Goal: Information Seeking & Learning: Learn about a topic

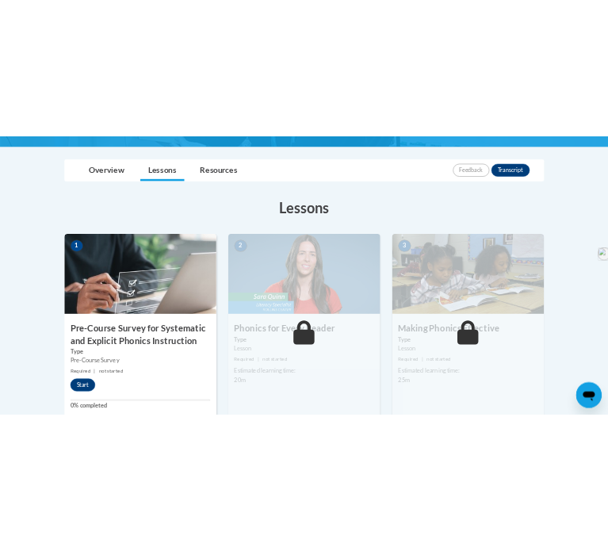
scroll to position [349, 0]
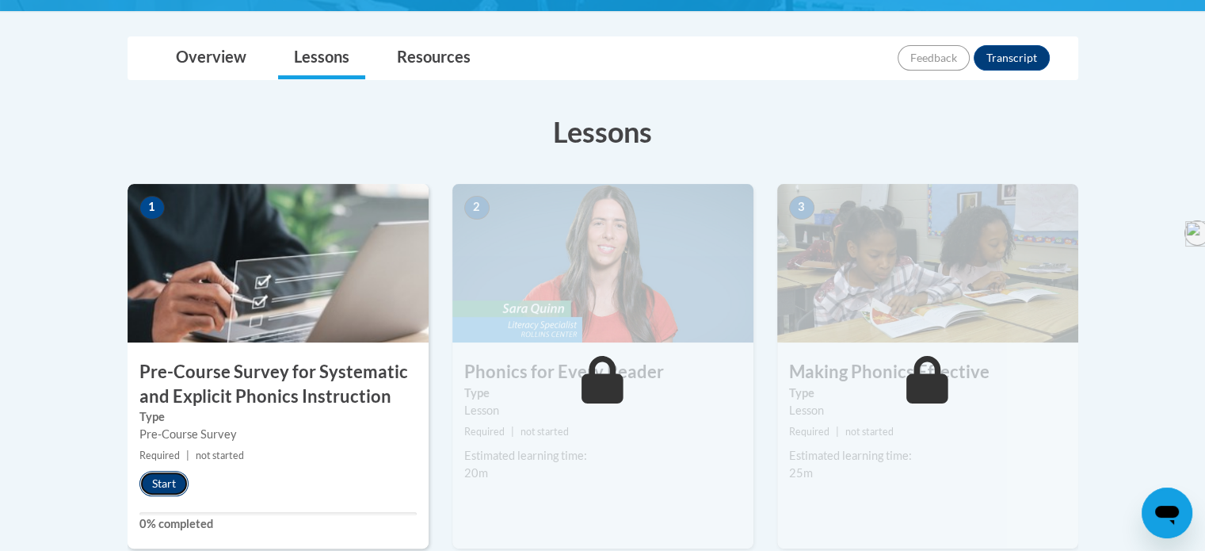
click at [170, 487] on button "Start" at bounding box center [163, 483] width 49 height 25
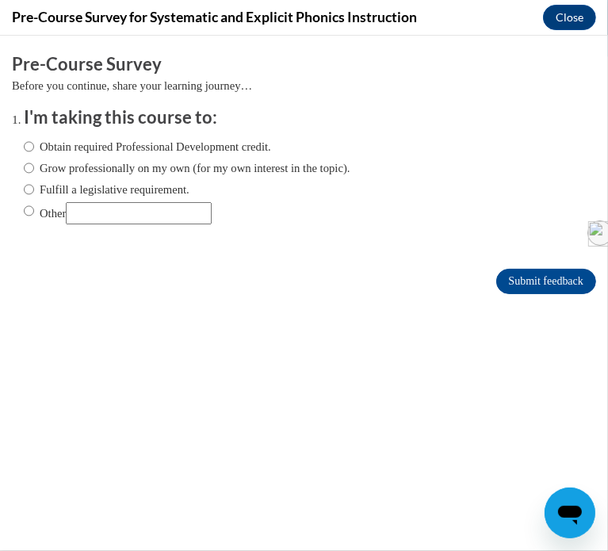
scroll to position [0, 0]
click at [30, 144] on input "Obtain required Professional Development credit." at bounding box center [29, 145] width 10 height 17
radio input "true"
click at [520, 276] on input "Submit feedback" at bounding box center [546, 280] width 100 height 25
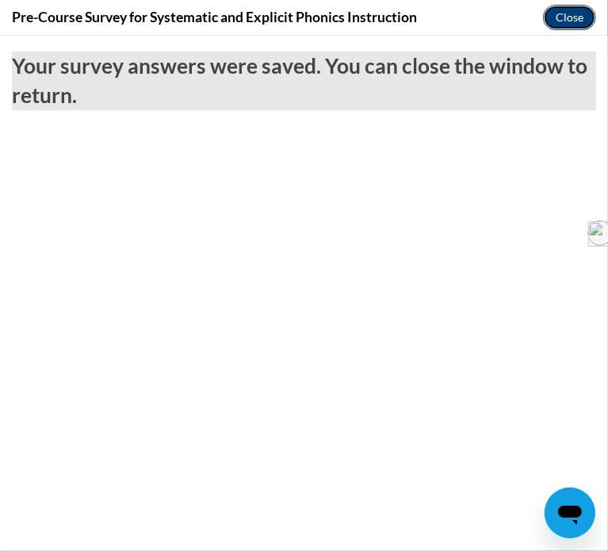
click at [559, 12] on button "Close" at bounding box center [569, 17] width 53 height 25
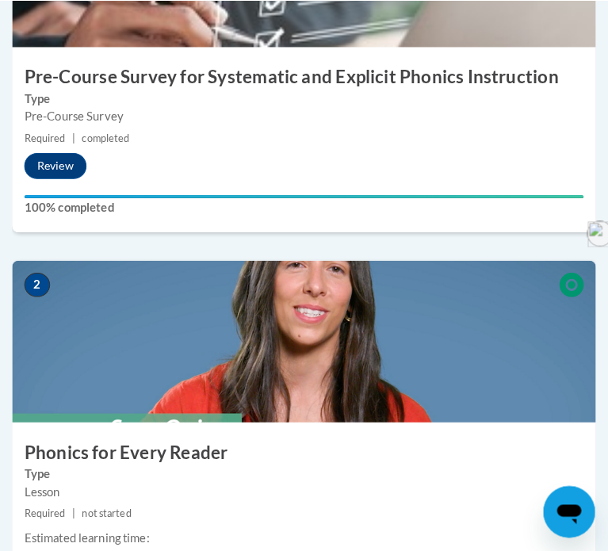
scroll to position [690, 0]
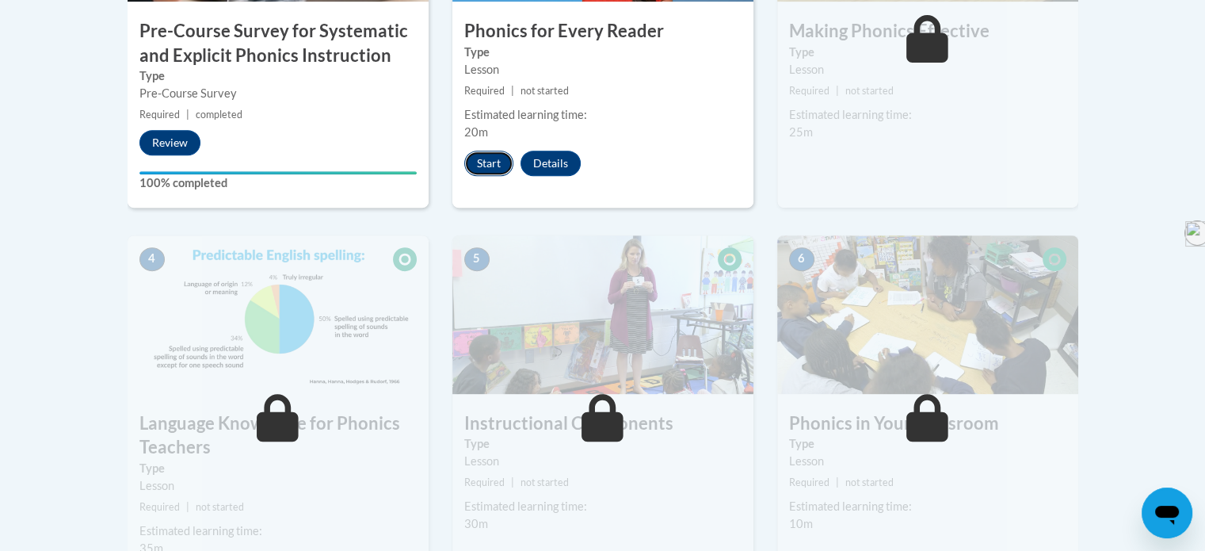
click at [483, 163] on button "Start" at bounding box center [488, 163] width 49 height 25
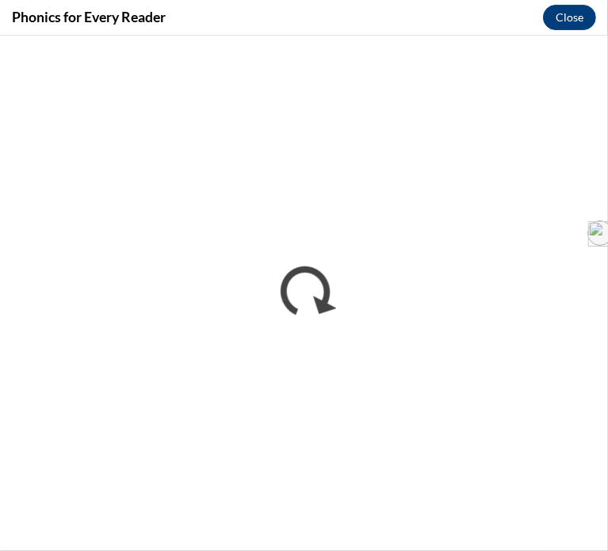
scroll to position [0, 0]
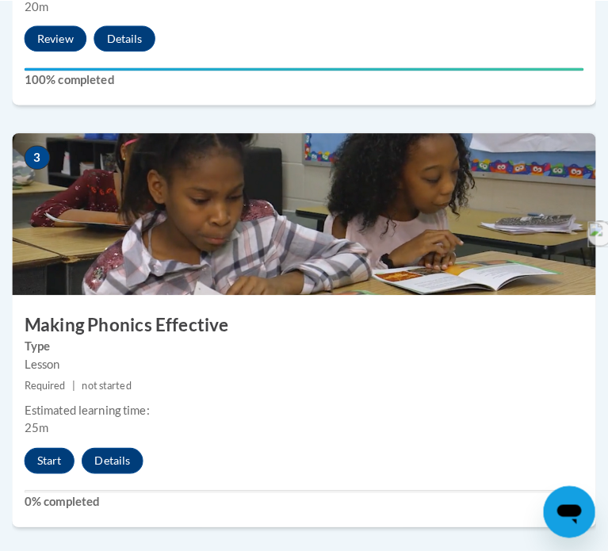
scroll to position [1264, 0]
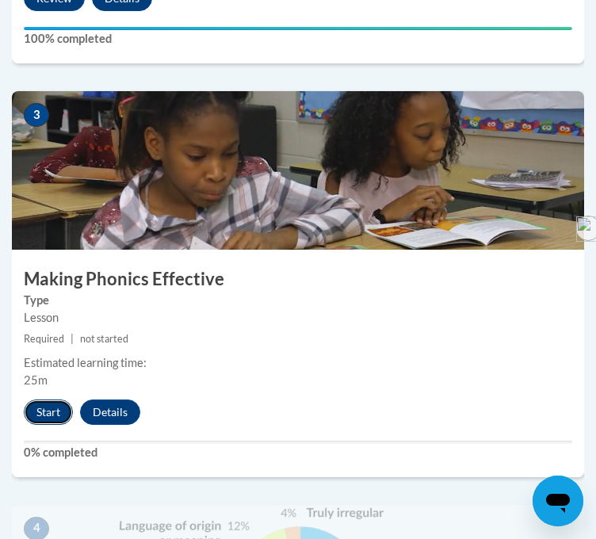
click at [40, 425] on button "Start" at bounding box center [48, 411] width 49 height 25
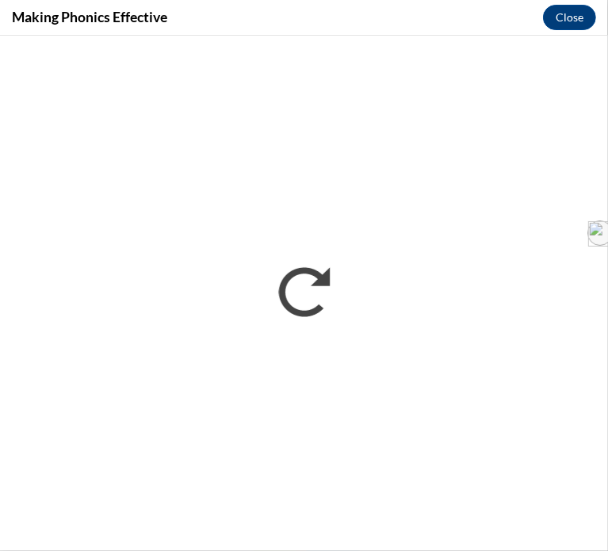
scroll to position [0, 0]
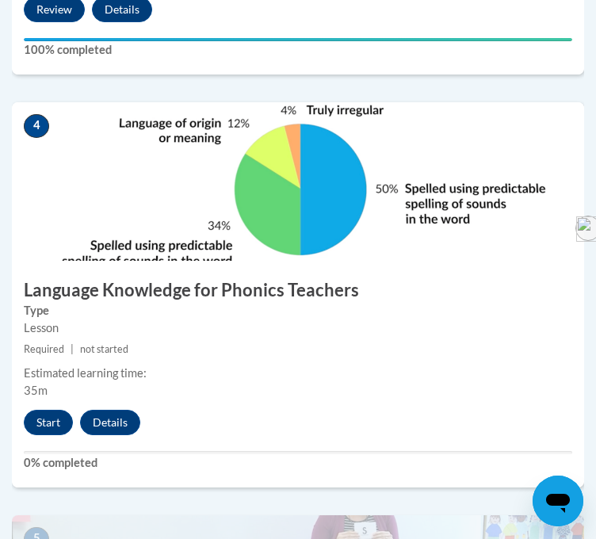
scroll to position [1667, 0]
